Goal: Answer question/provide support

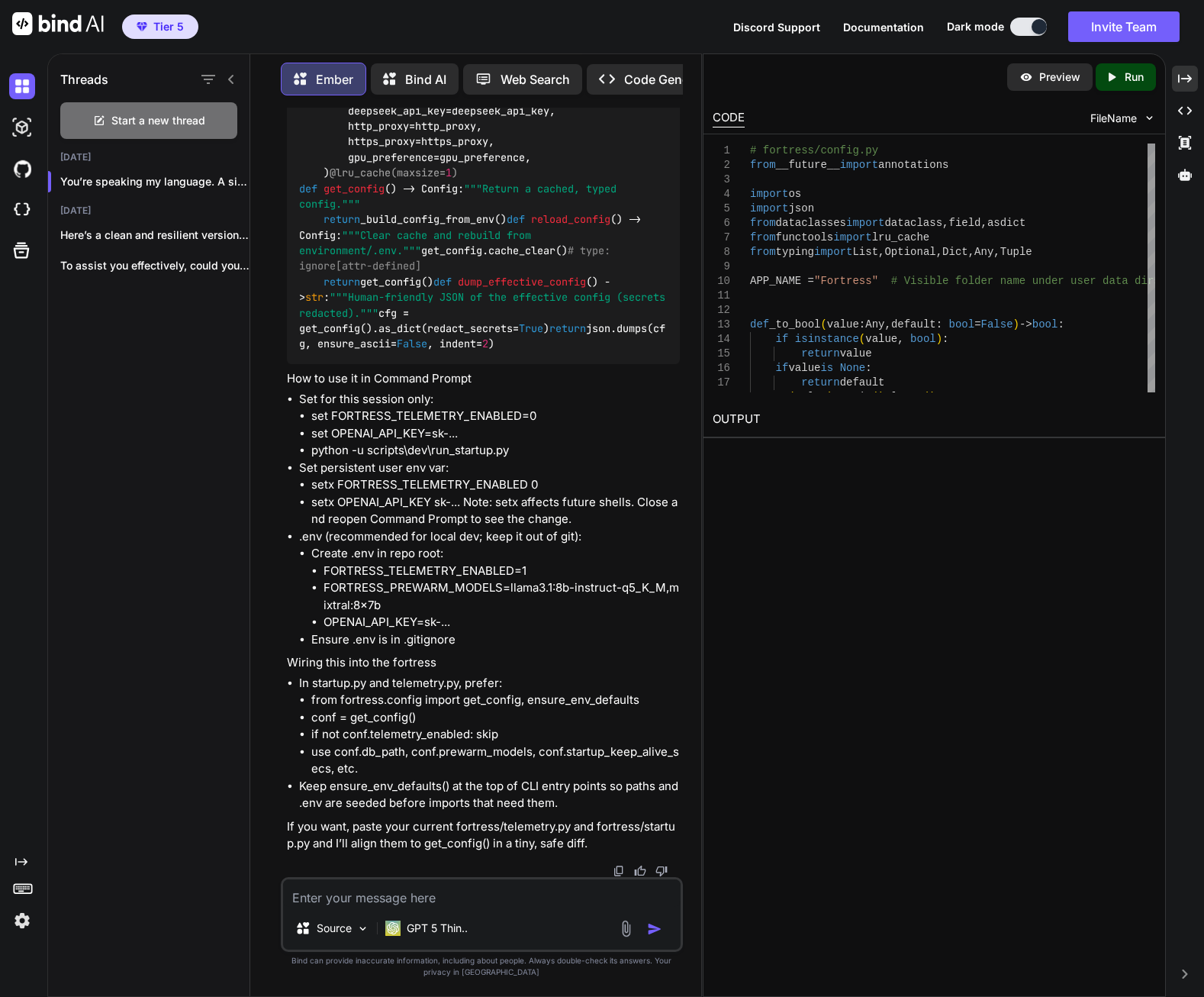
scroll to position [112043, 0]
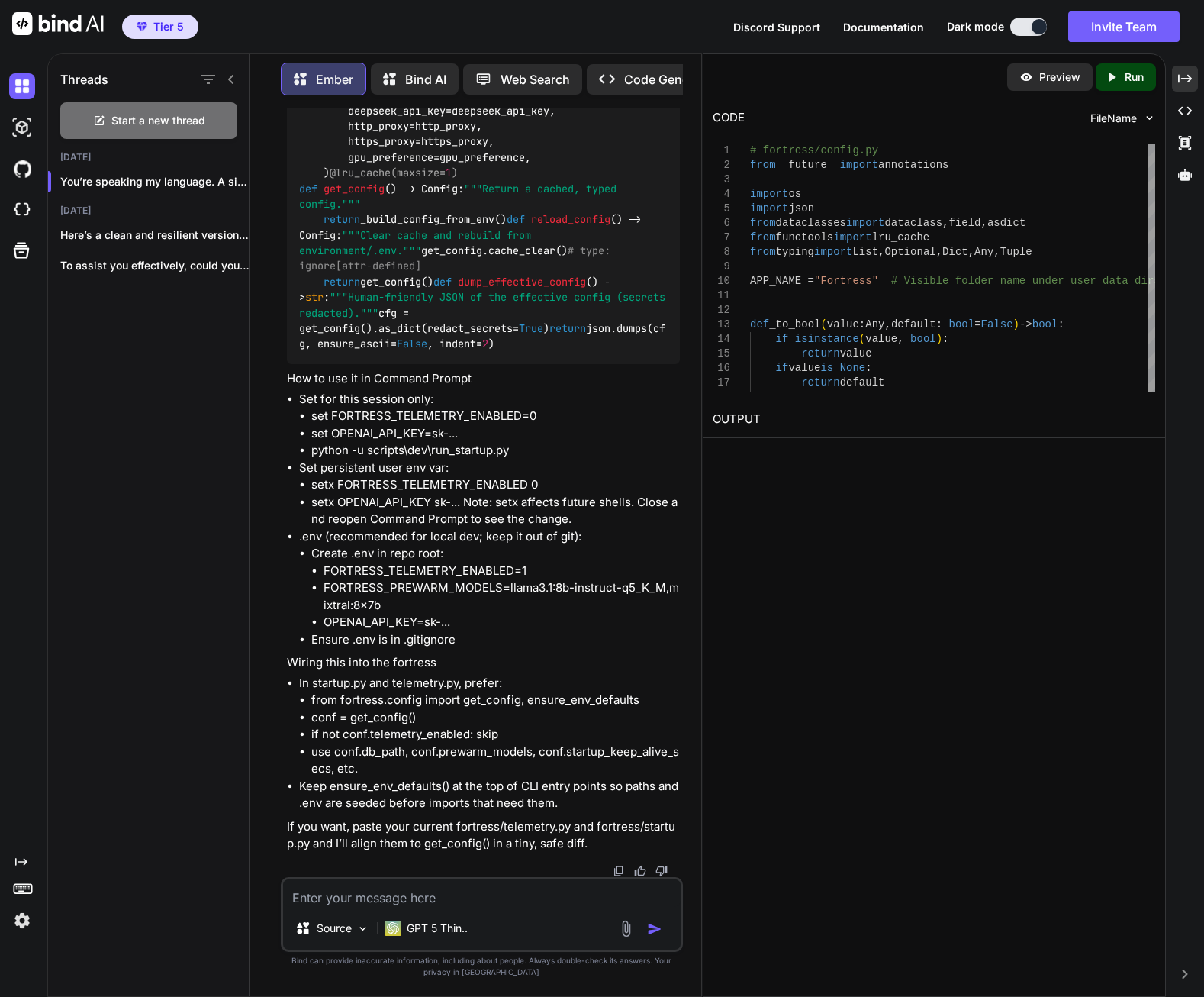
click at [502, 898] on textarea at bounding box center [481, 892] width 397 height 28
click at [524, 898] on textarea "can we move the class config to the top" at bounding box center [481, 892] width 397 height 28
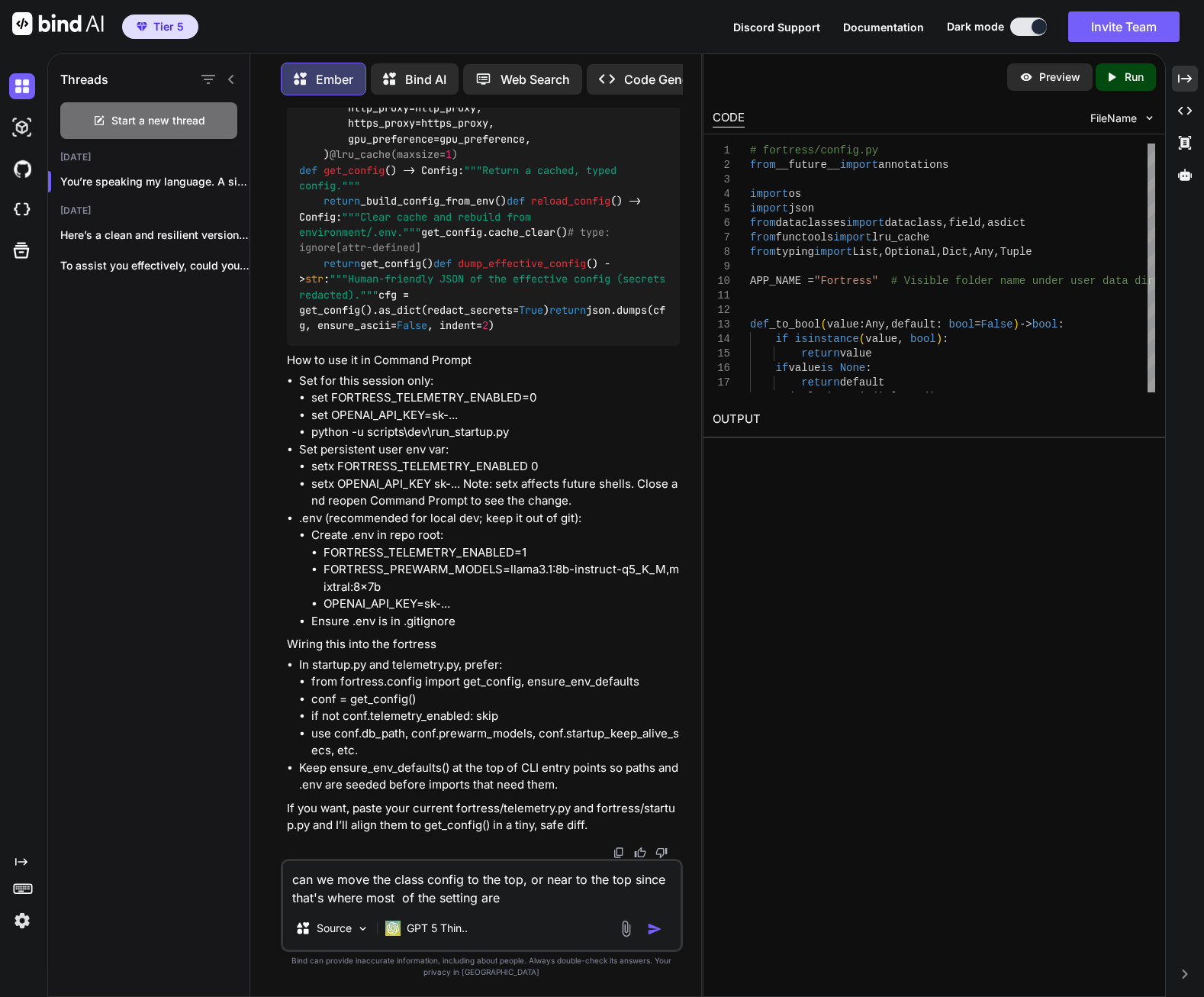
type textarea "can we move the class config to the top, or near to the top since that's where …"
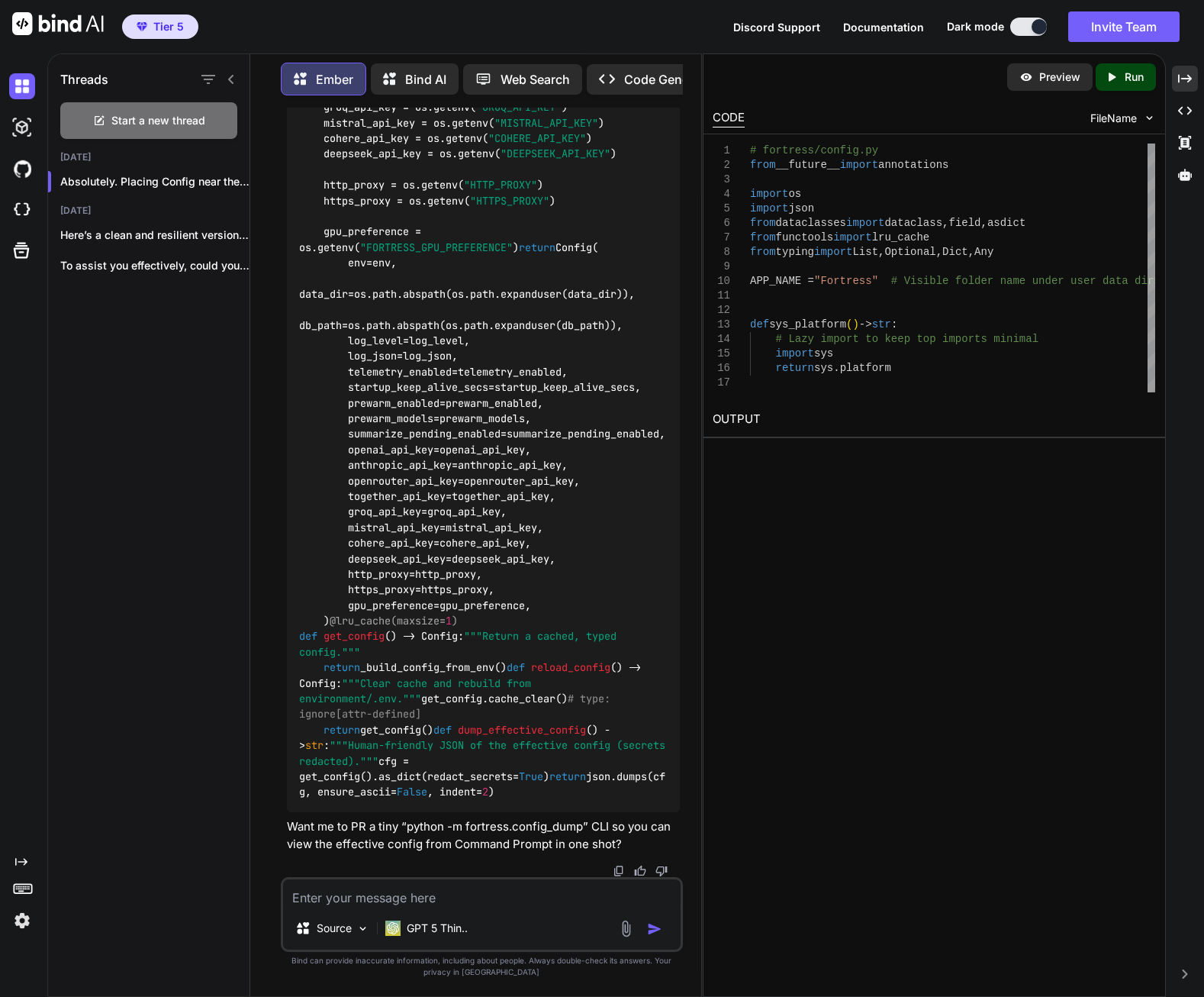
scroll to position [118139, 0]
click at [460, 893] on textarea at bounding box center [481, 892] width 397 height 28
type textarea "Can we move it under APPNAME, or is this the highest it can go?"
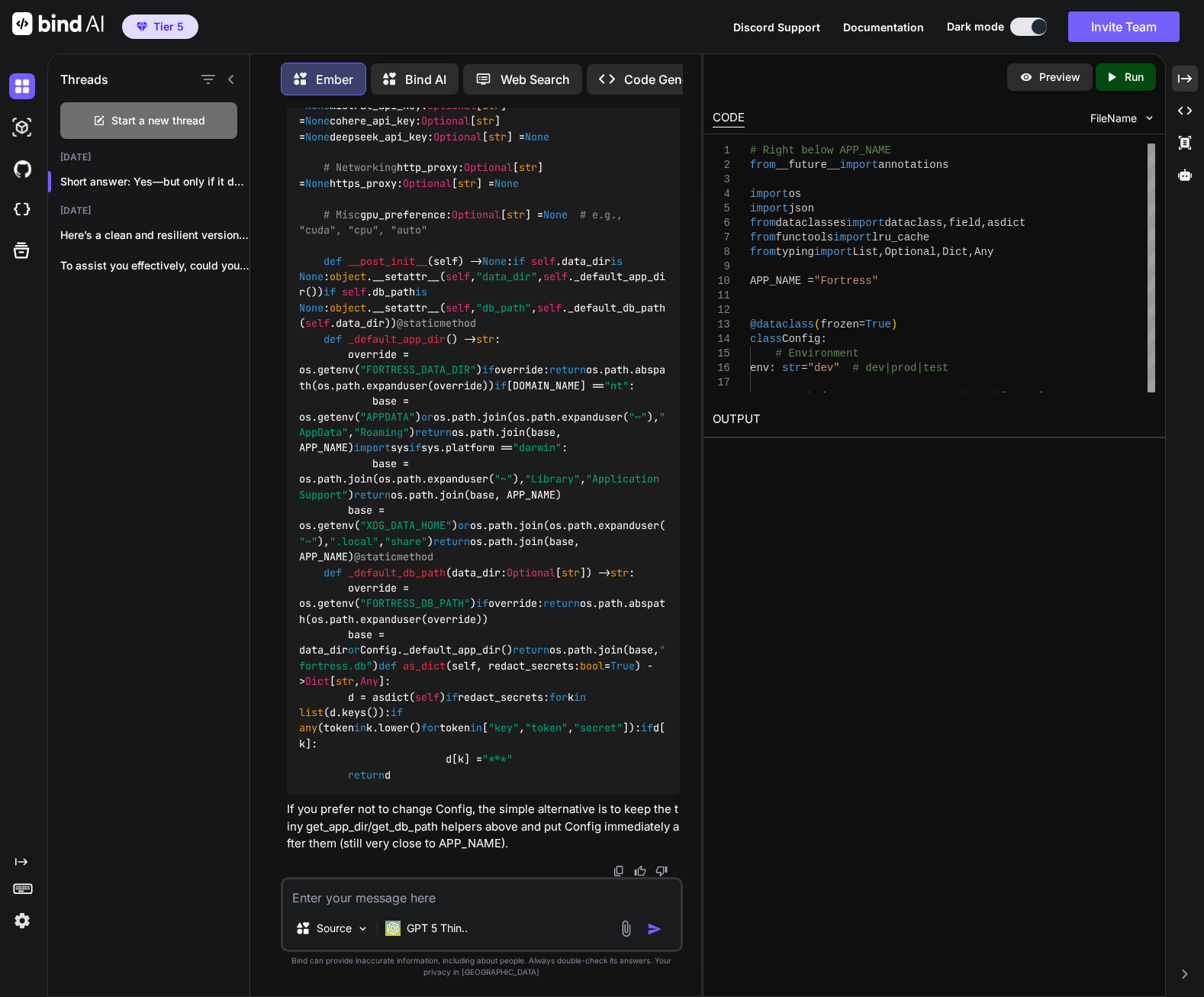
scroll to position [117754, 0]
click at [515, 890] on textarea at bounding box center [481, 892] width 397 height 28
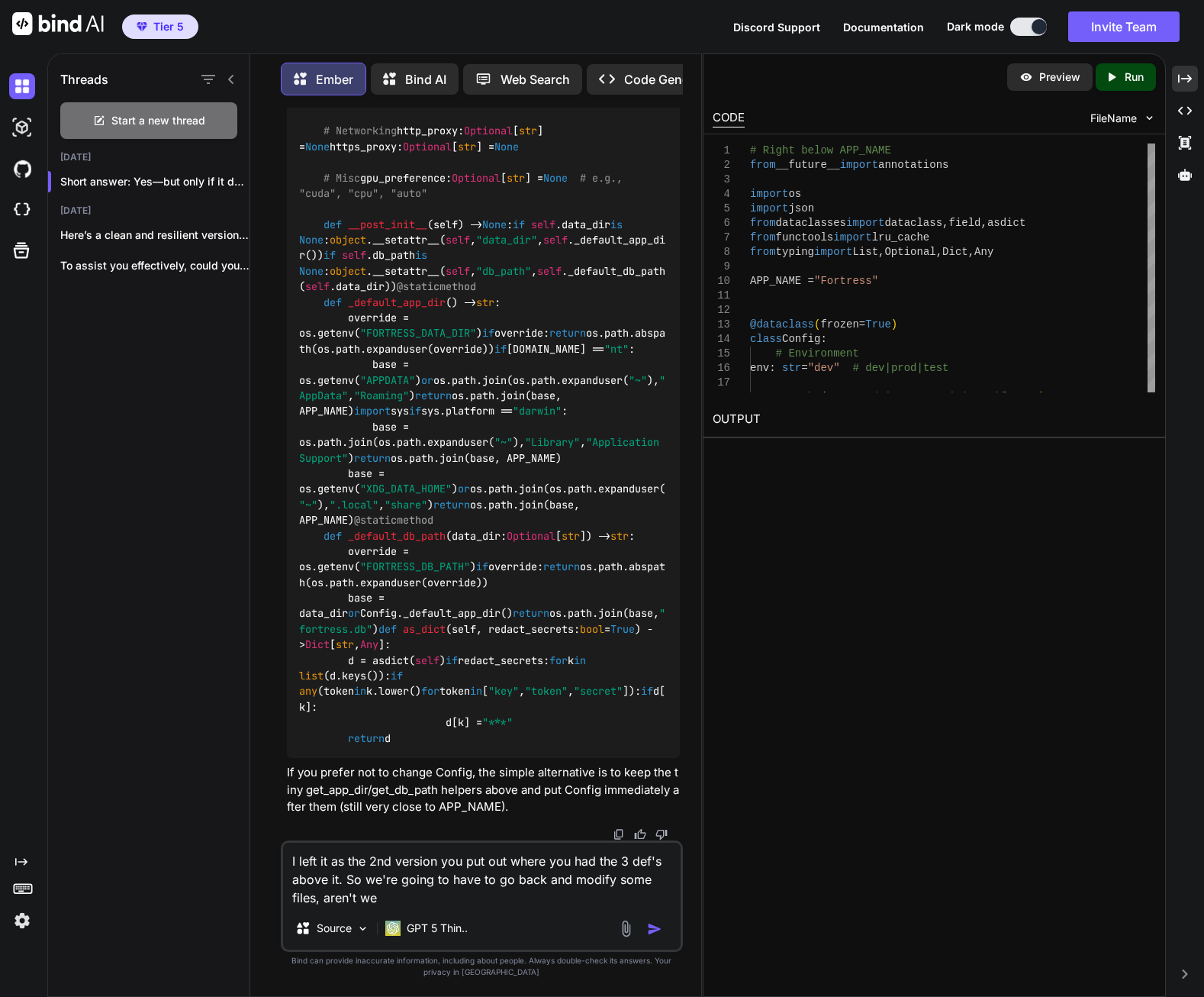
type textarea "I left it as the 2nd version you put out where you had the 3 def's above it. So…"
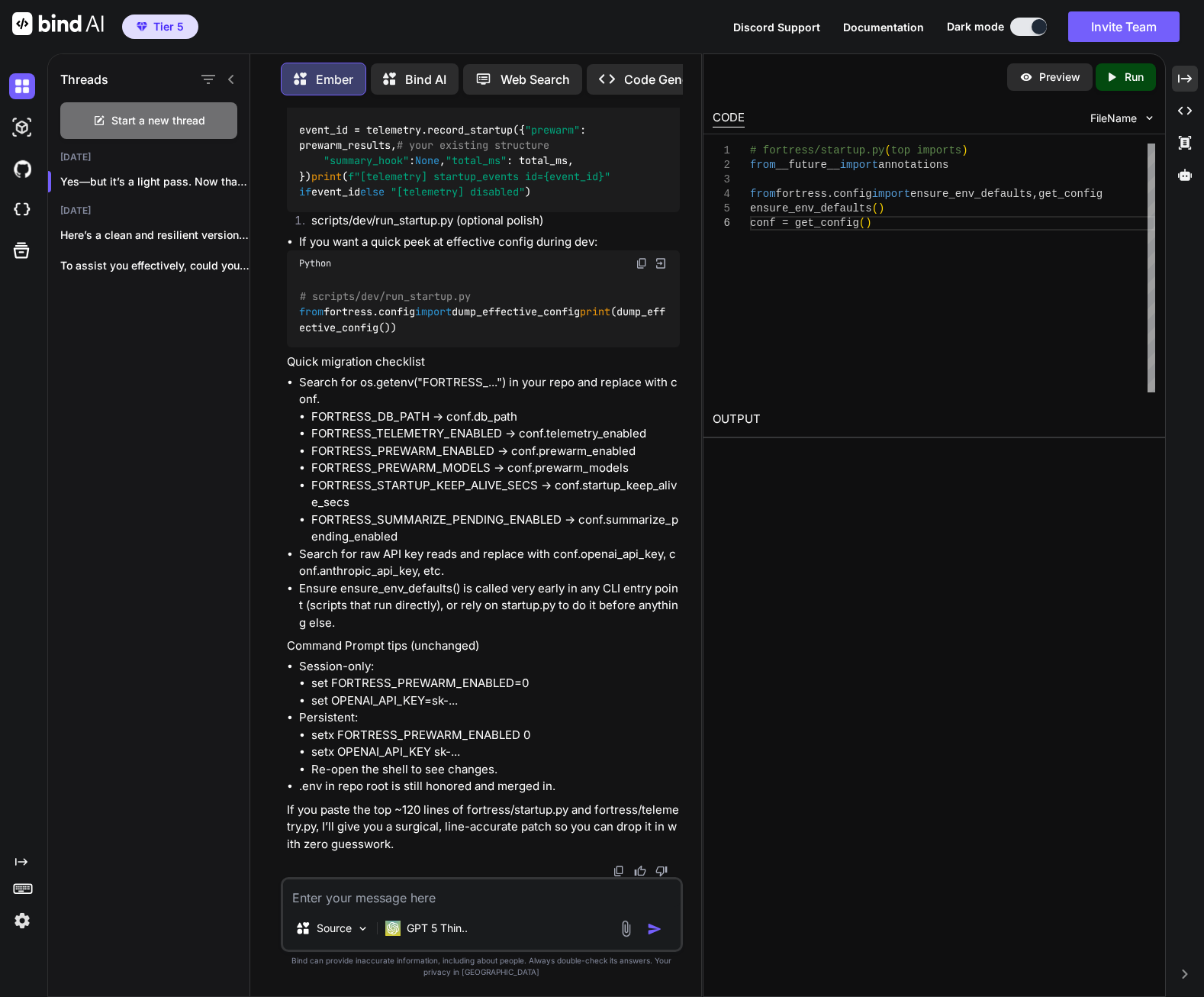
scroll to position [125306, 0]
drag, startPoint x: 429, startPoint y: 456, endPoint x: 293, endPoint y: 428, distance: 138.9
copy code "from fortress.config import ensure_env_defaults, get_config ensure_env_defaults…"
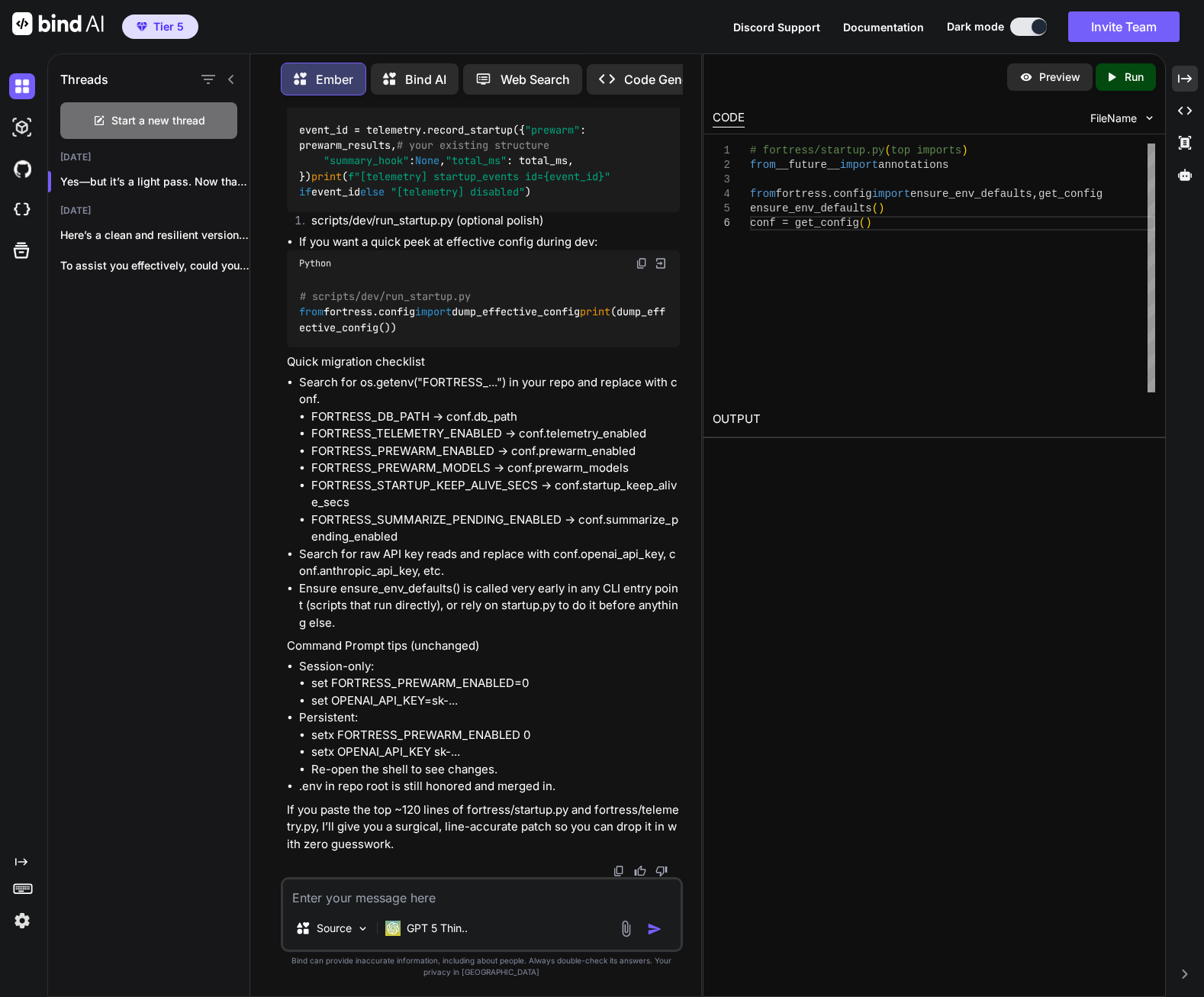
copy code "keep_alive_secs"
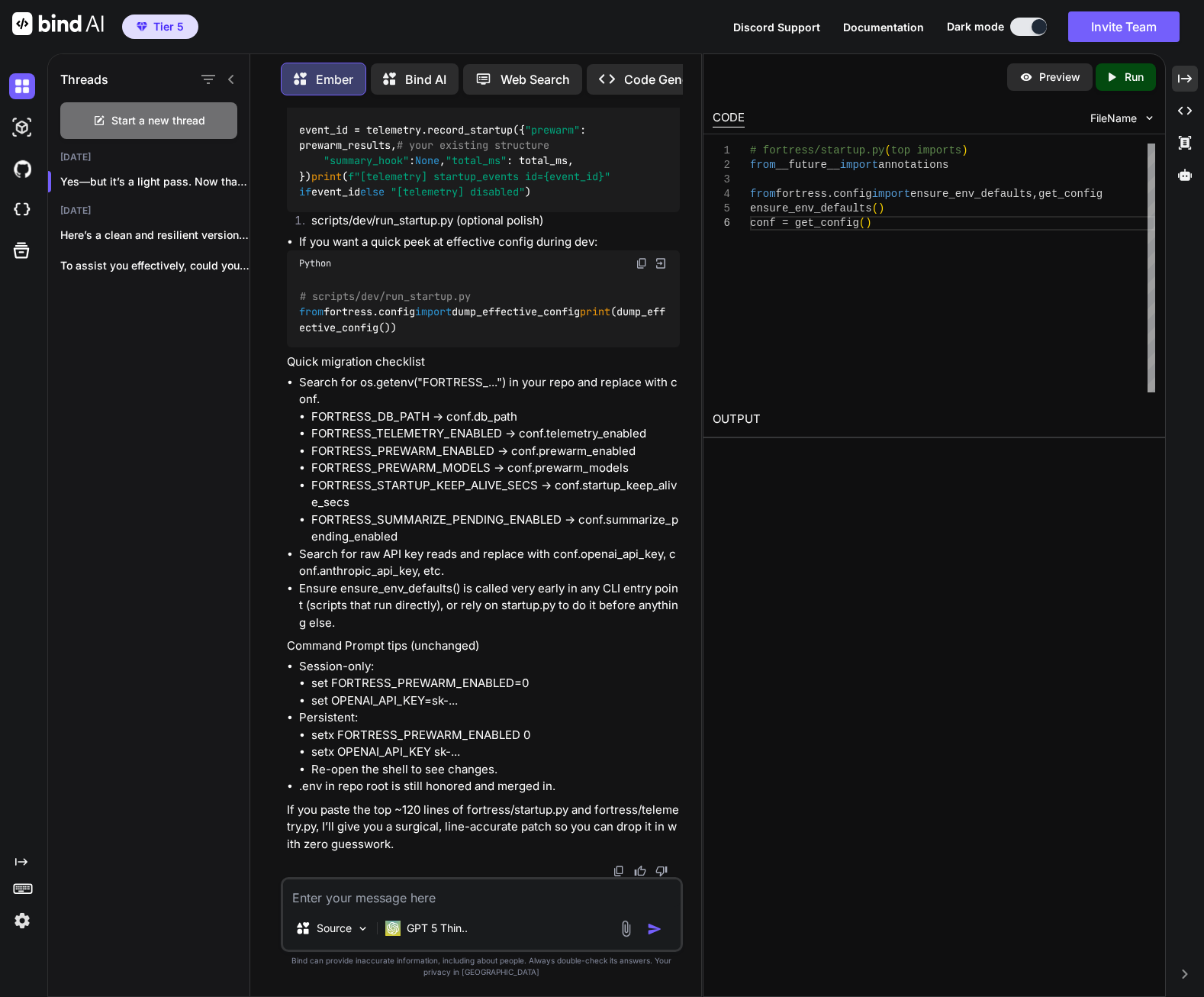
click at [639, 56] on img at bounding box center [642, 51] width 12 height 12
drag, startPoint x: 299, startPoint y: 438, endPoint x: 649, endPoint y: 444, distance: 350.1
click at [649, 37] on li "Keep your existing dict; just route through telemetry if enabled." at bounding box center [489, 28] width 381 height 18
copy li "Keep your existing dict; just route through telemetry if enabled."
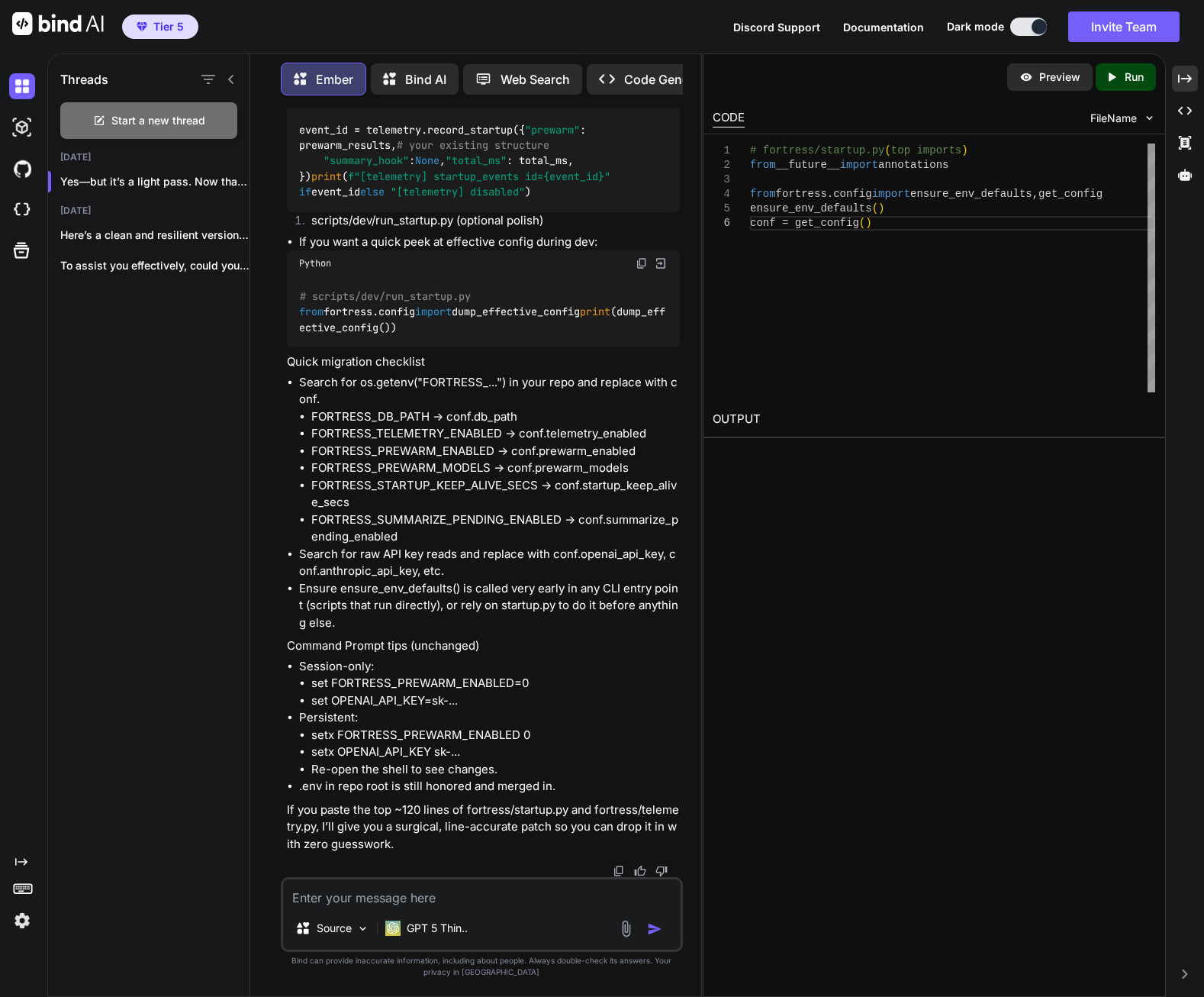
drag, startPoint x: 548, startPoint y: 895, endPoint x: 557, endPoint y: 905, distance: 13.5
click at [548, 894] on textarea at bounding box center [481, 892] width 397 height 28
paste textarea "# fortress/startup.py from __future__ import annotations from fortress.config i…"
type textarea "Here is the Startup: # fortress/startup.py from __future__ import annotations f…"
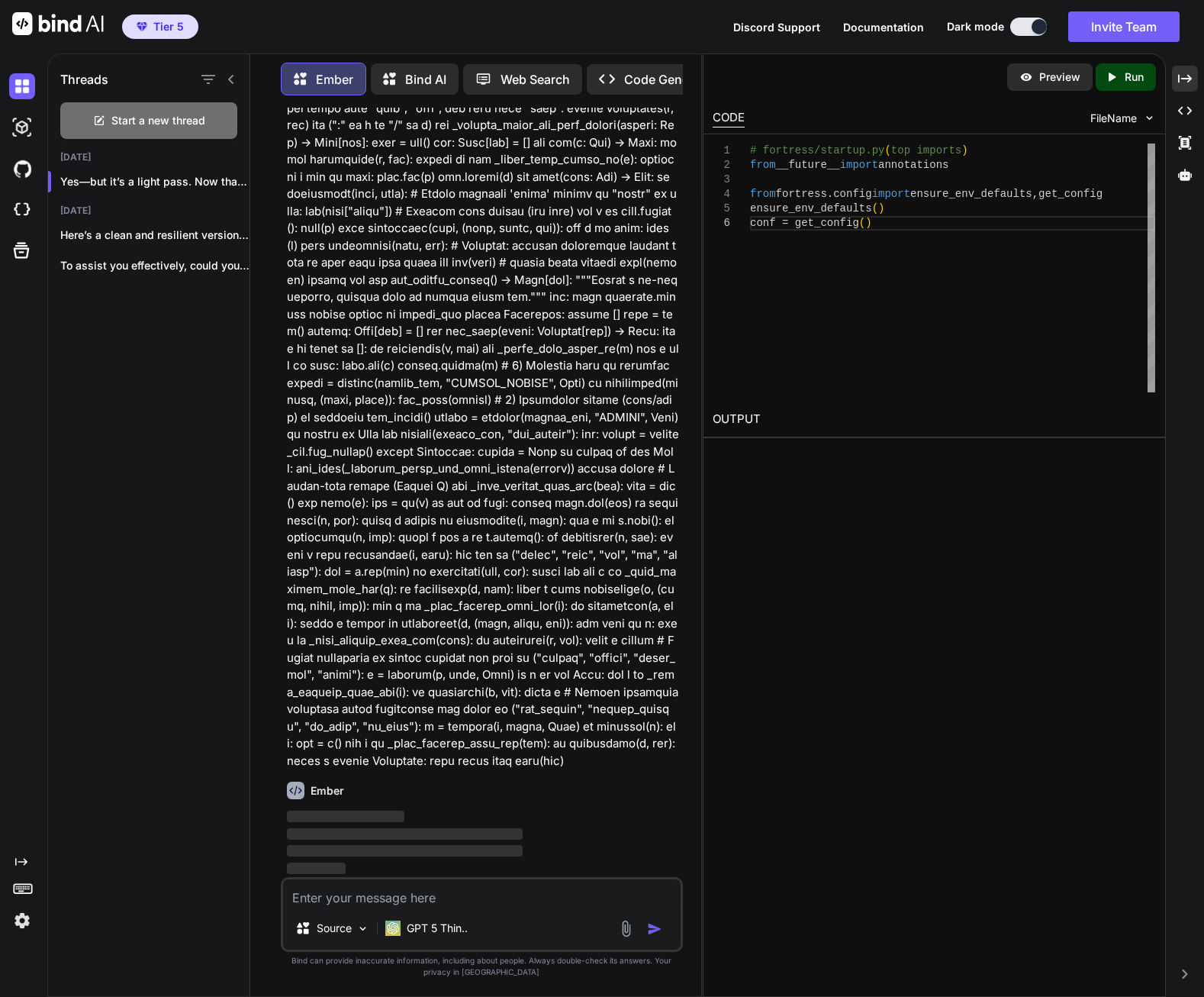
scroll to position [127861, 0]
